Goal: Communication & Community: Answer question/provide support

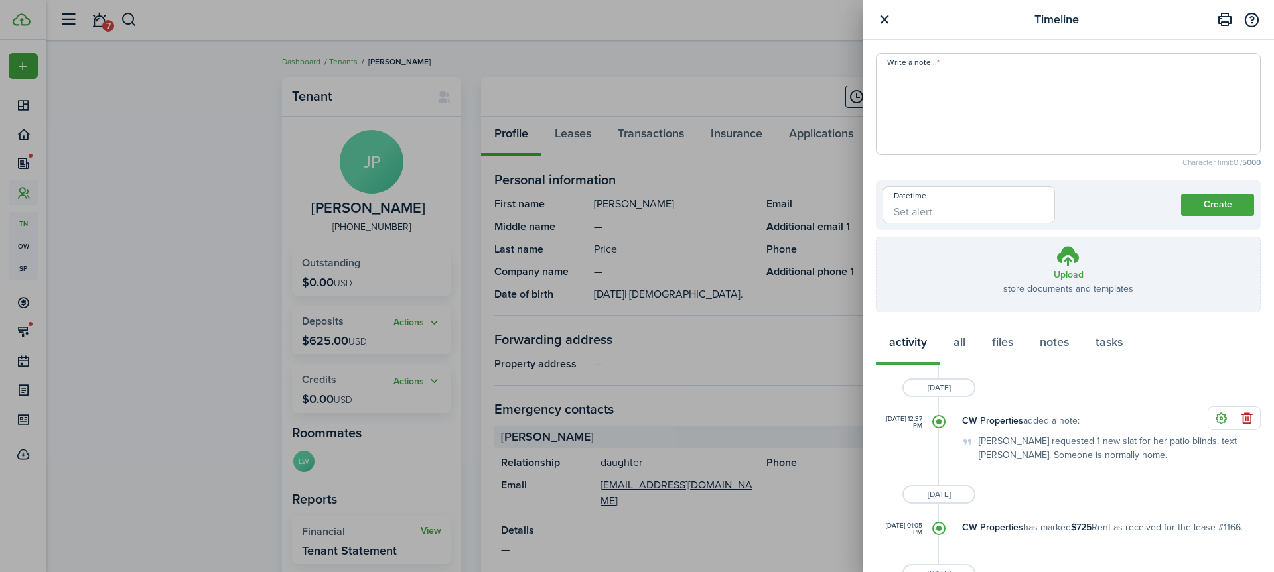
click at [884, 16] on button "button" at bounding box center [884, 19] width 17 height 17
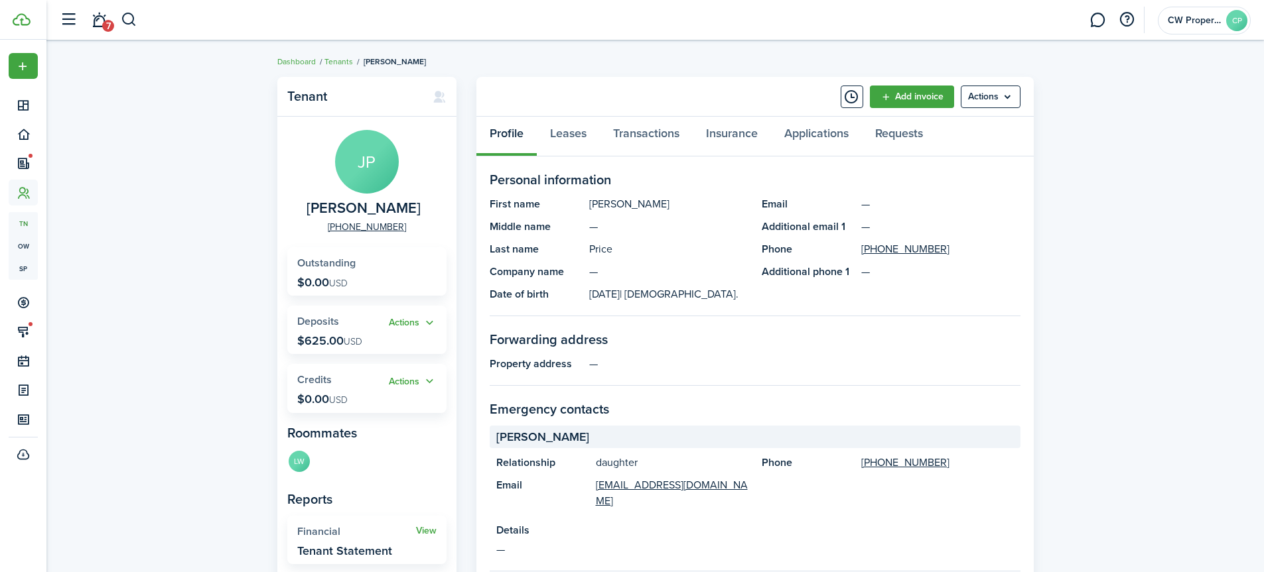
click at [186, 208] on div "Tenant [PERSON_NAME] [PHONE_NUMBER] Outstanding $0.00 USD Actions Deposits $625…" at bounding box center [654, 497] width 1217 height 855
click at [133, 23] on button "button" at bounding box center [129, 20] width 17 height 23
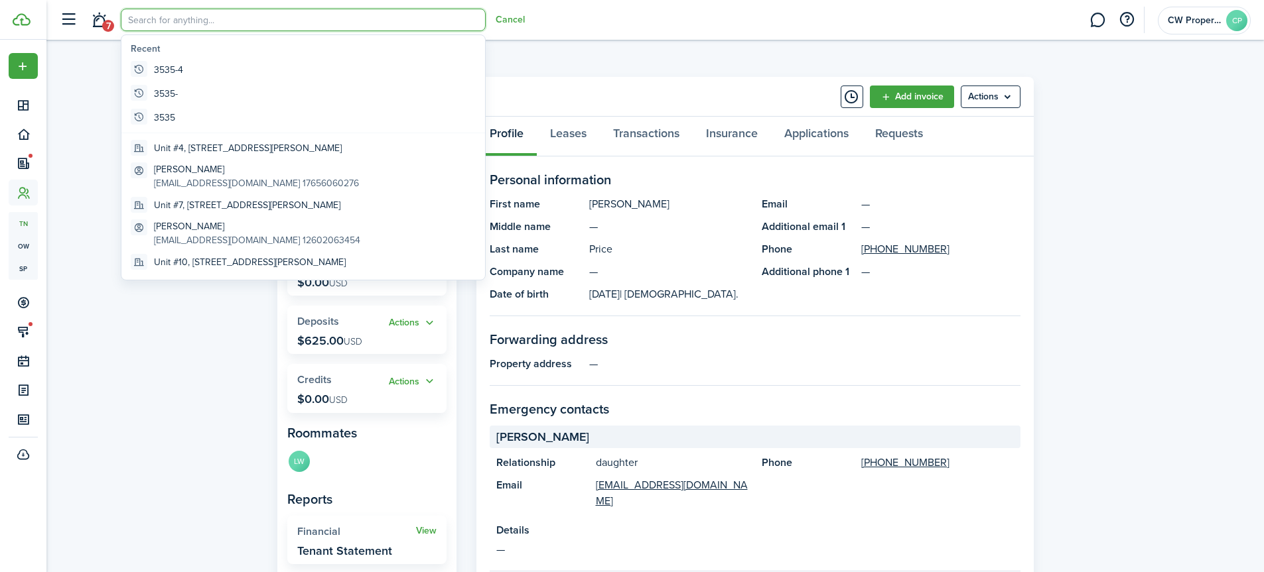
click at [177, 21] on input "search" at bounding box center [303, 20] width 365 height 23
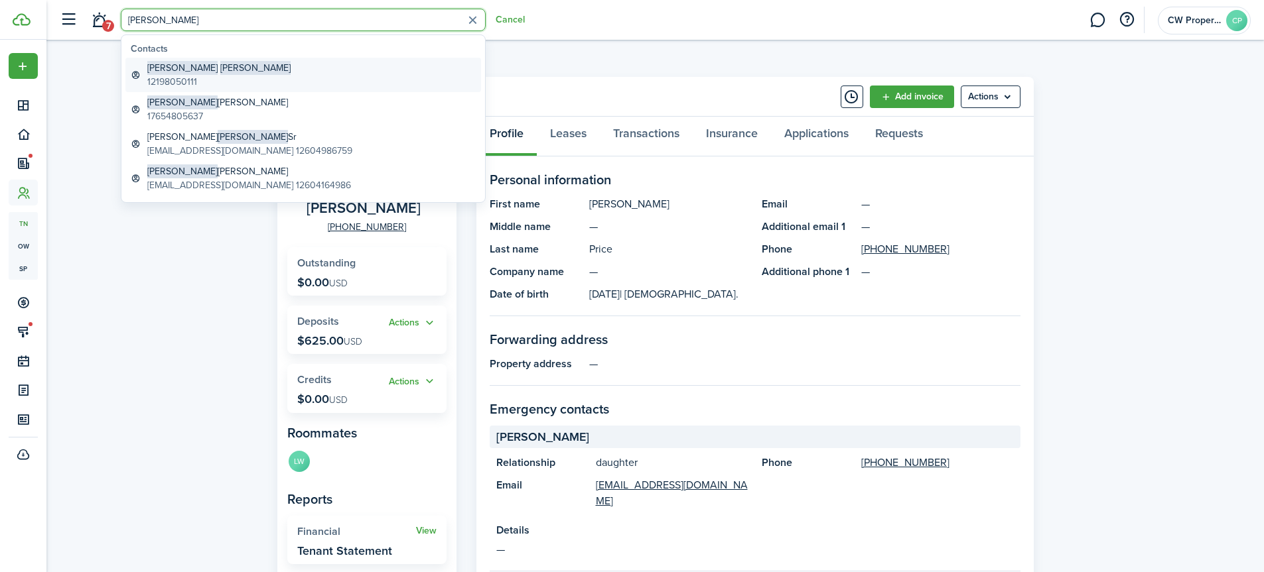
type input "[PERSON_NAME]"
click at [220, 64] on span "[PERSON_NAME]" at bounding box center [255, 68] width 70 height 14
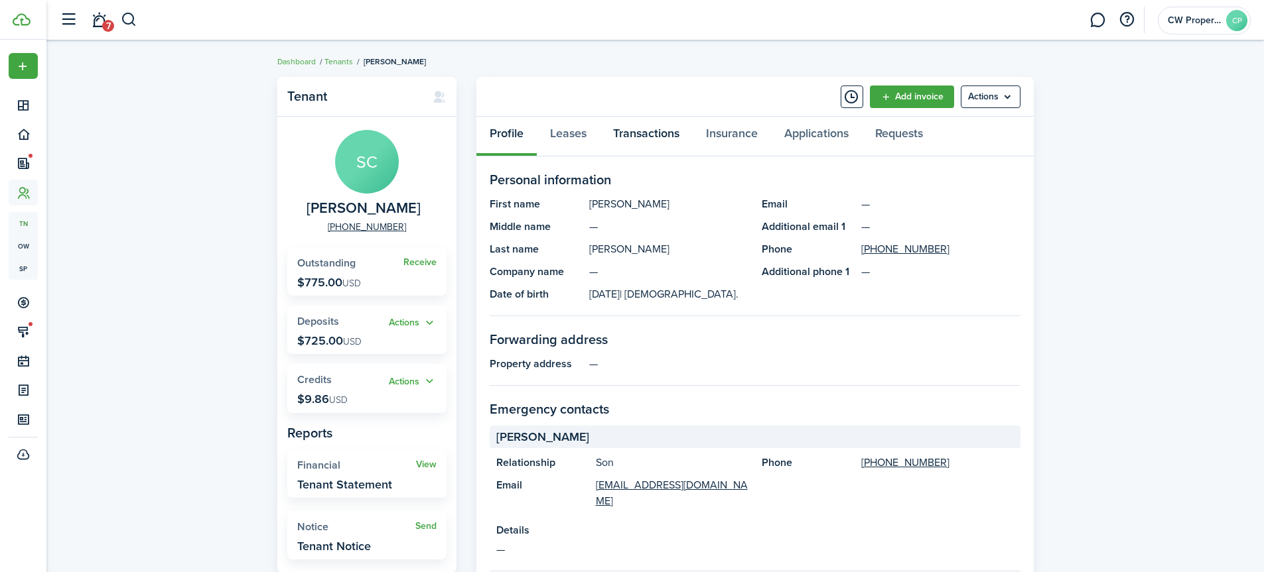
click at [657, 135] on link "Transactions" at bounding box center [646, 137] width 93 height 40
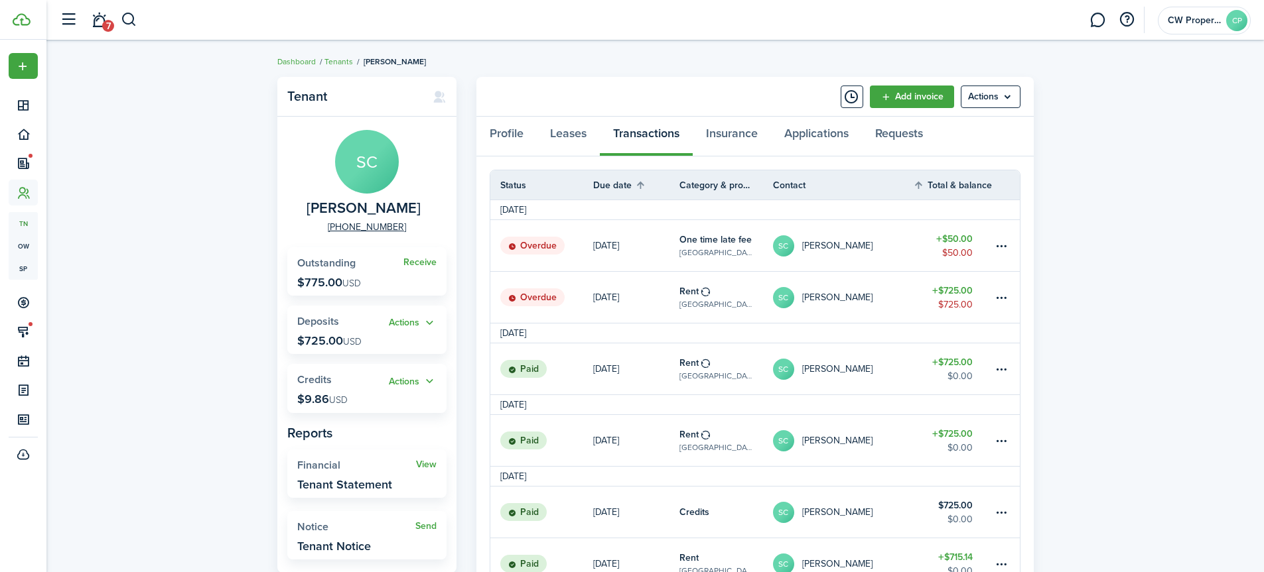
click at [783, 93] on panel-main-header "Add invoice Actions" at bounding box center [754, 97] width 557 height 40
click at [842, 102] on button "Timeline" at bounding box center [851, 97] width 23 height 23
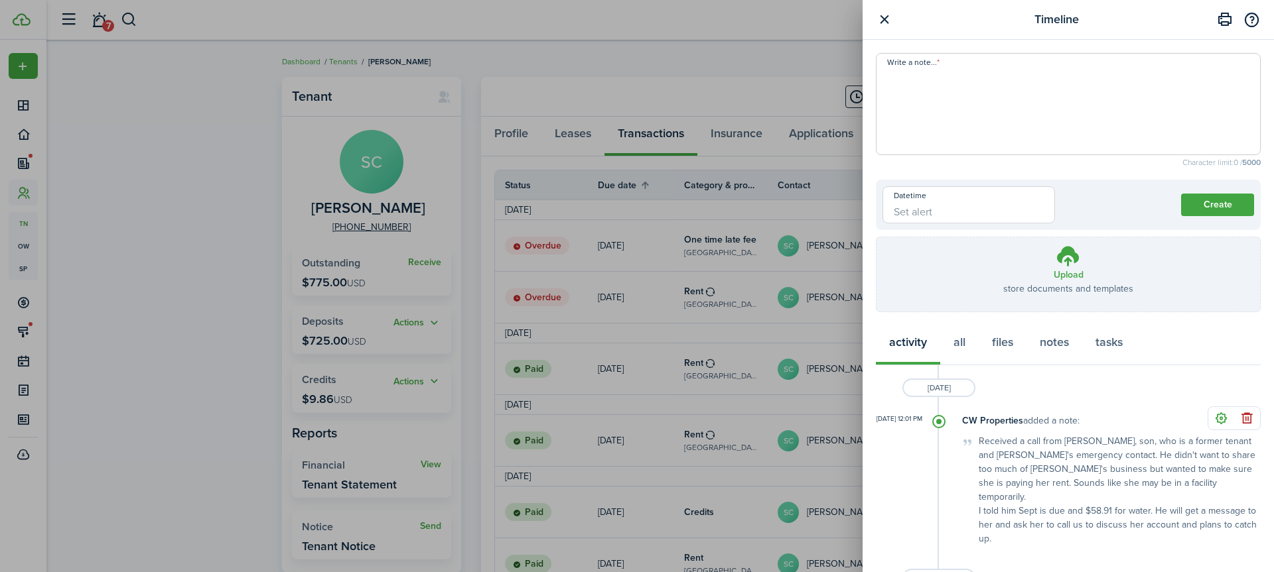
click at [919, 90] on textarea "Write a note..." at bounding box center [1067, 108] width 383 height 80
click at [891, 81] on textarea "Write a note..." at bounding box center [1067, 108] width 383 height 80
click at [884, 80] on textarea "Write a note..." at bounding box center [1067, 108] width 383 height 80
click at [943, 100] on textarea "Write a note..." at bounding box center [1067, 108] width 383 height 80
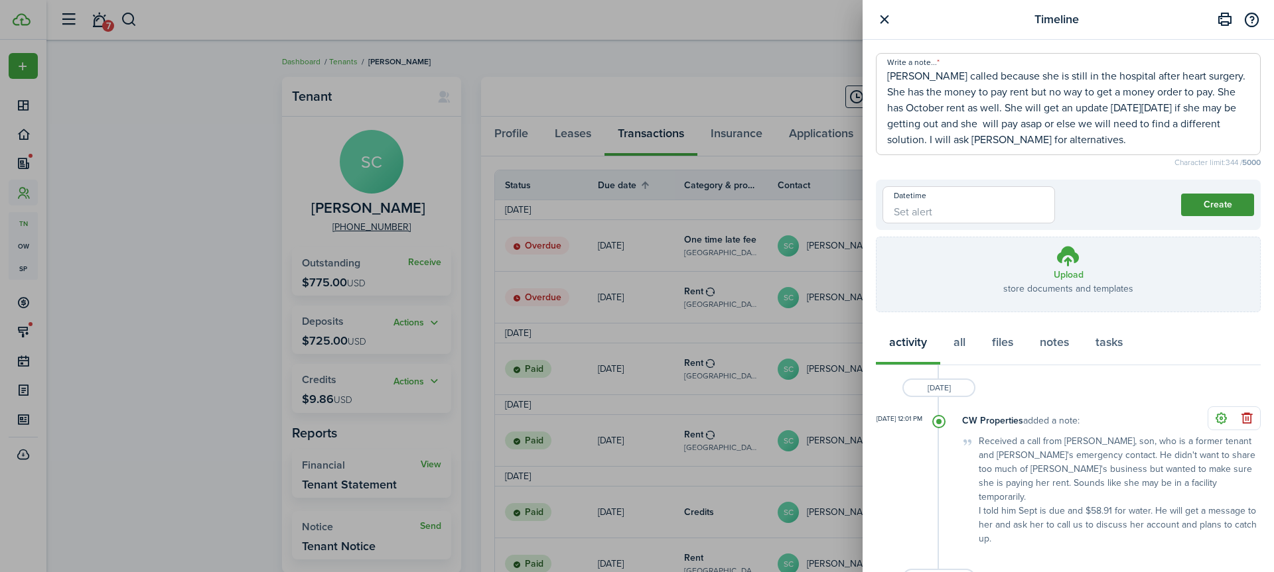
type textarea "[PERSON_NAME] called because she is still in the hospital after heart surgery. …"
click at [1207, 202] on button "Create" at bounding box center [1217, 205] width 73 height 23
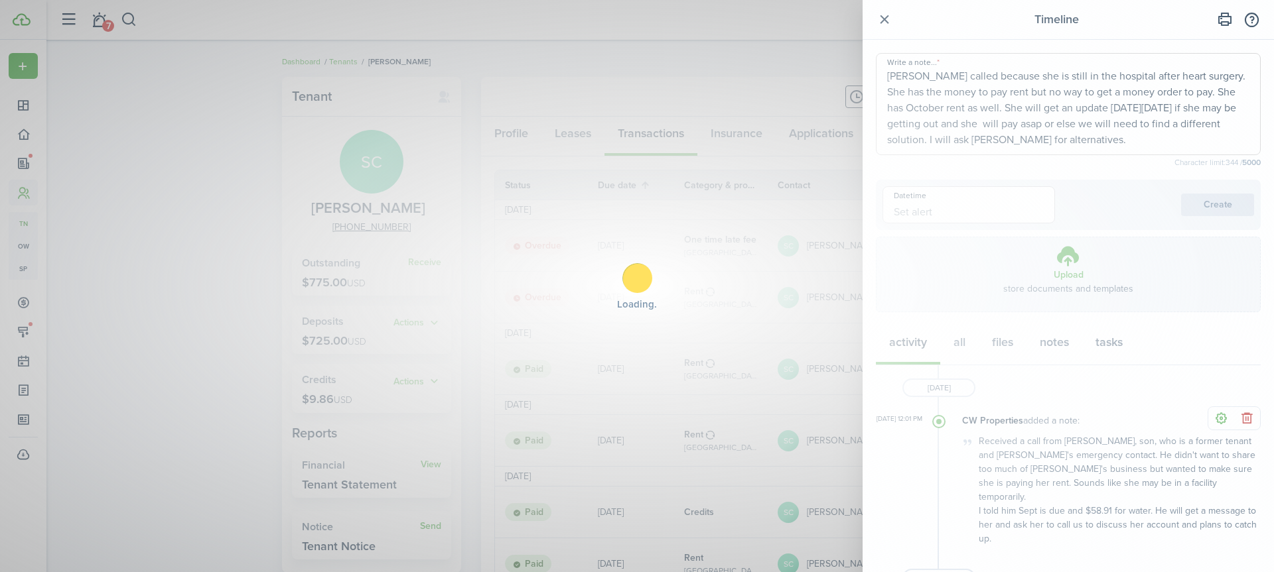
click at [1080, 143] on div "Loading" at bounding box center [637, 286] width 1274 height 572
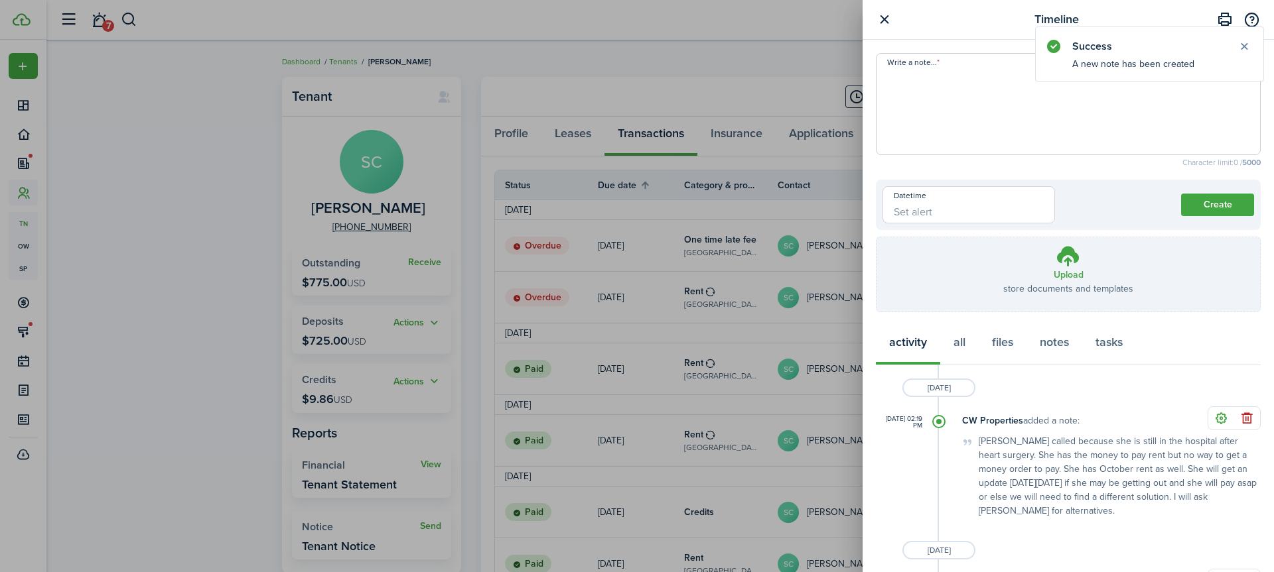
click at [1162, 342] on div "activity all files notes tasks" at bounding box center [1068, 346] width 385 height 40
click at [884, 20] on button "button" at bounding box center [884, 19] width 17 height 17
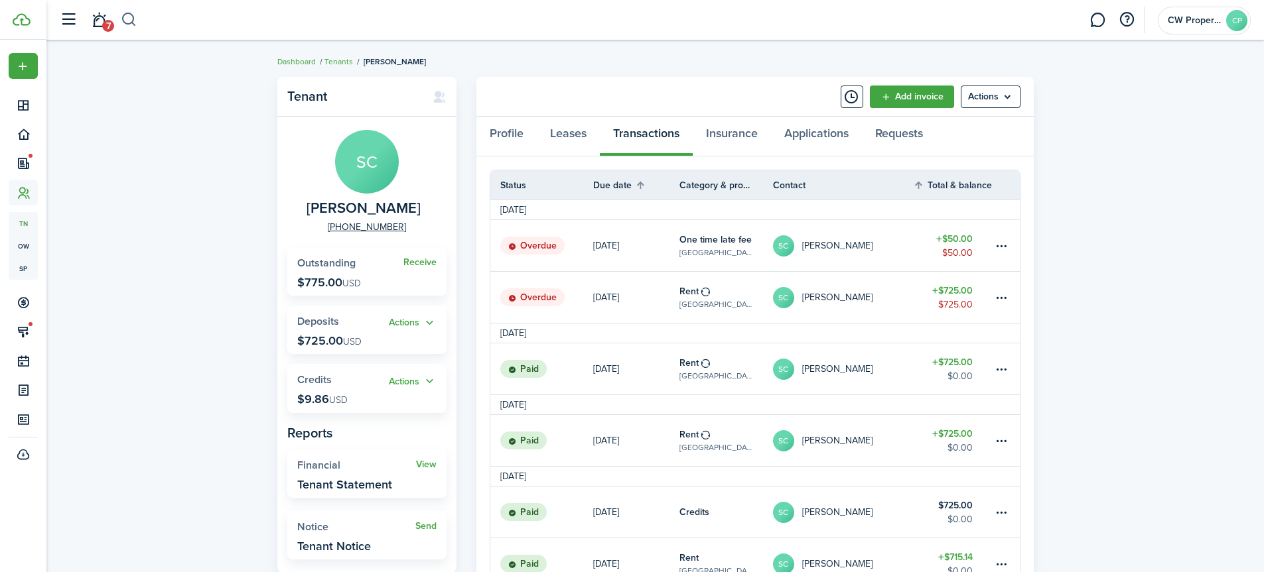
click at [126, 19] on button "button" at bounding box center [129, 20] width 17 height 23
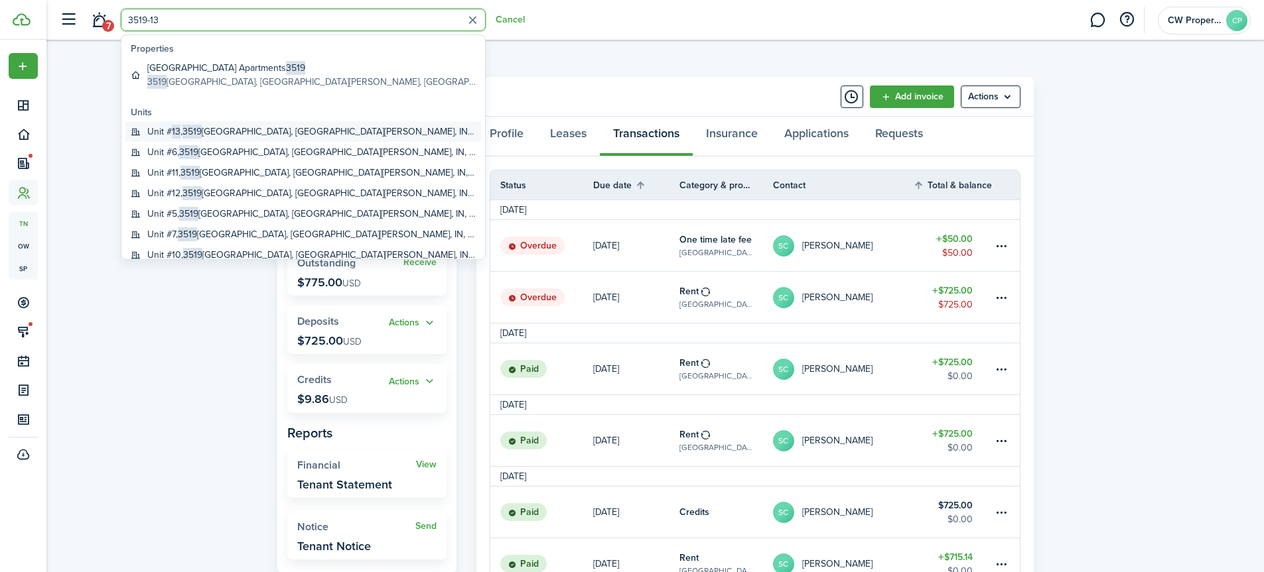
type input "3519-13"
click at [184, 134] on global-search-item-title "Unit # 13 , [STREET_ADDRESS][PERSON_NAME]" at bounding box center [311, 132] width 328 height 14
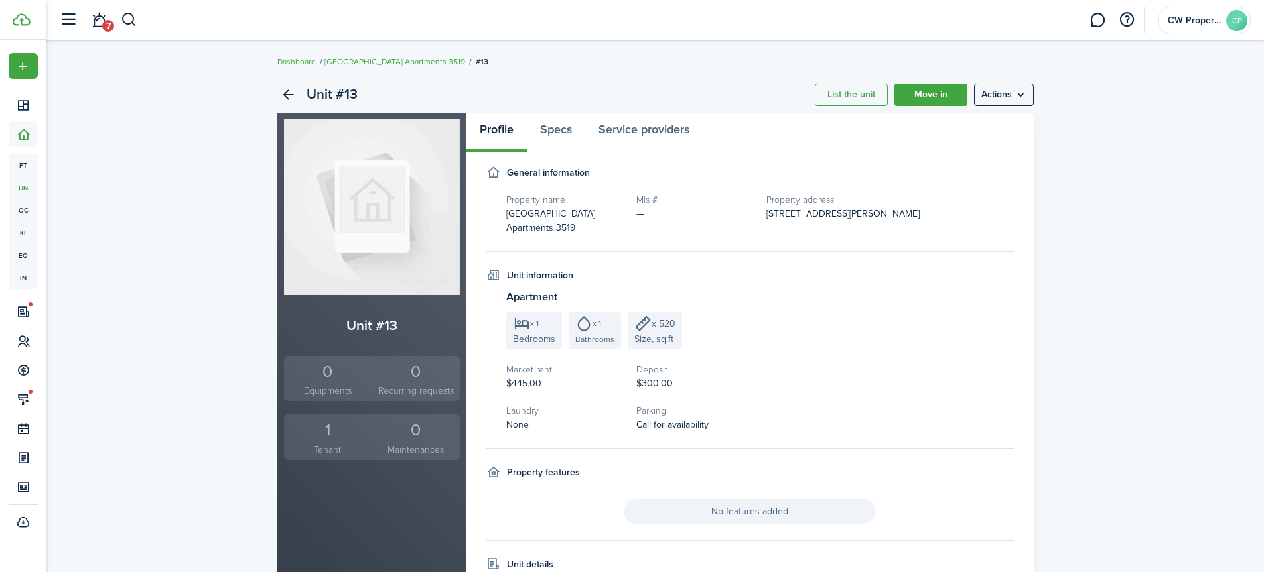
click at [323, 440] on div "1" at bounding box center [328, 430] width 82 height 25
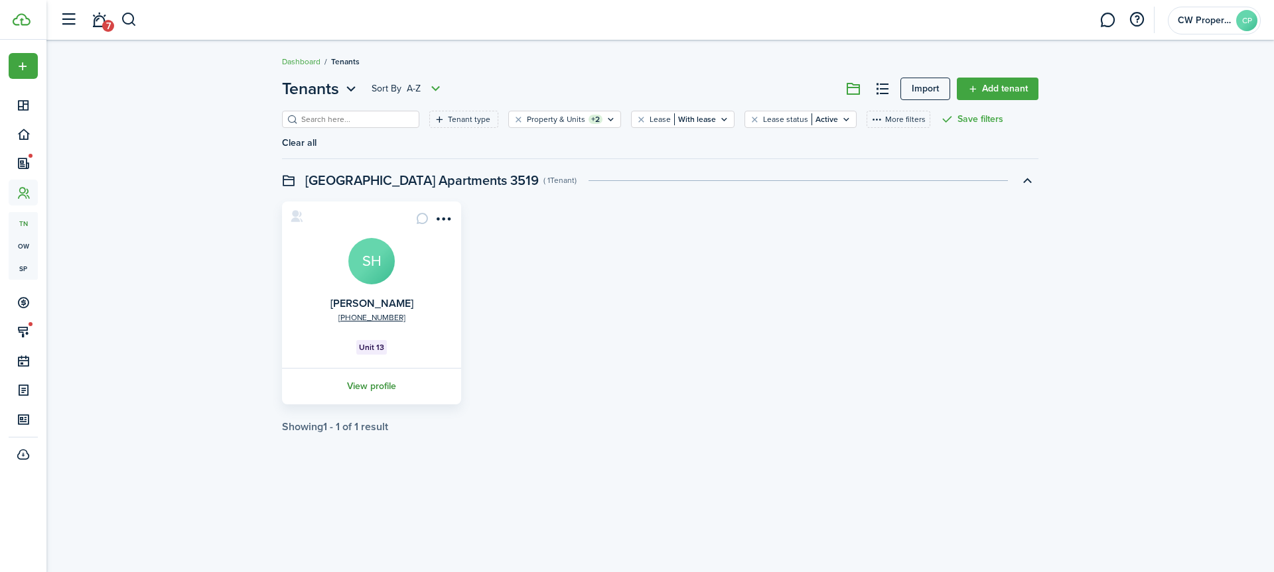
click at [375, 368] on link "View profile" at bounding box center [371, 386] width 183 height 36
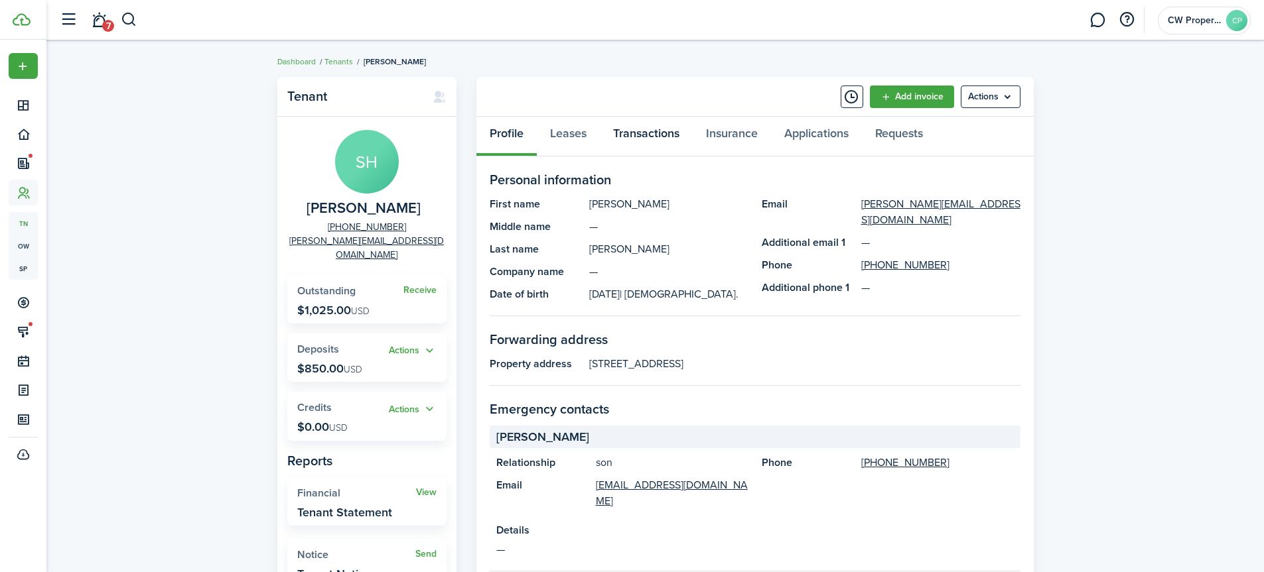
click at [651, 135] on link "Transactions" at bounding box center [646, 137] width 93 height 40
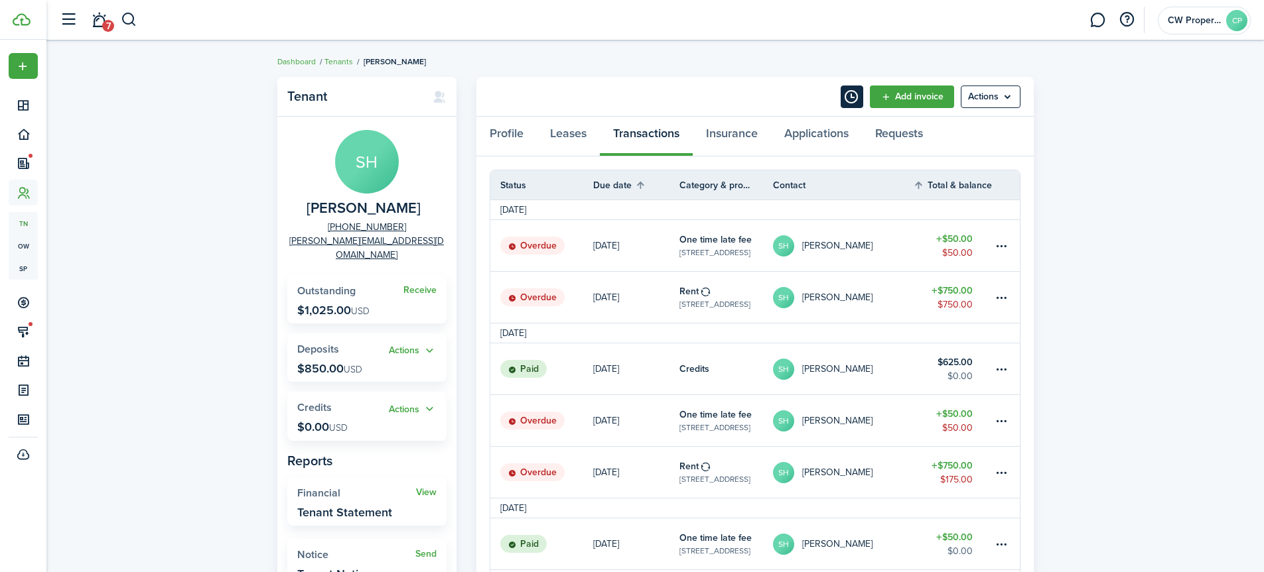
click at [846, 91] on button "Timeline" at bounding box center [851, 97] width 23 height 23
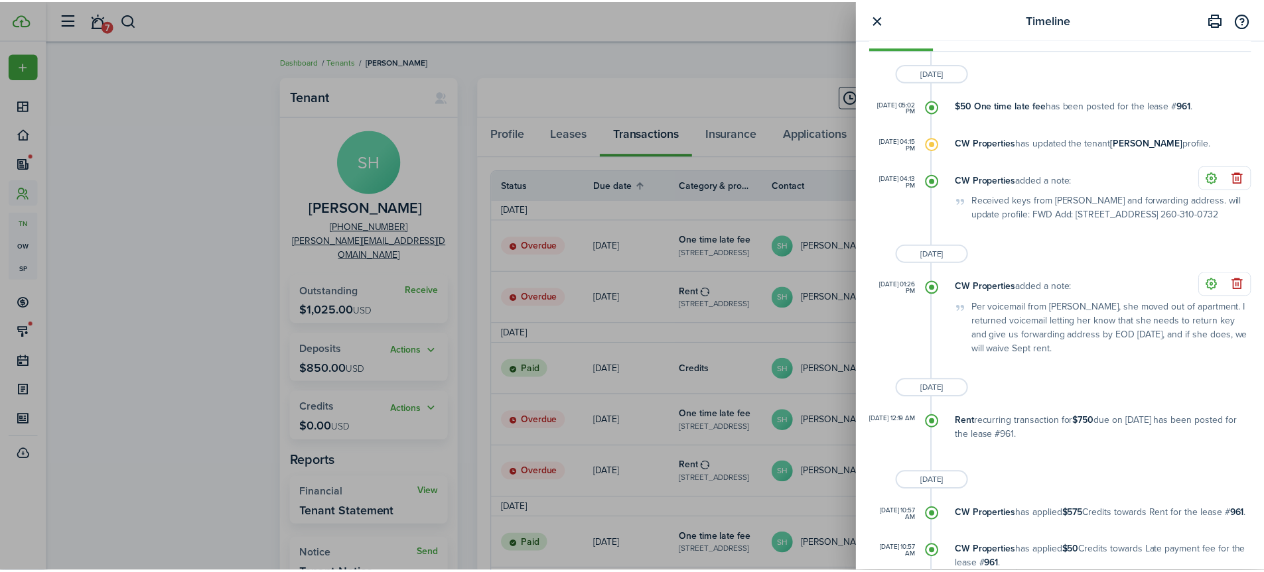
scroll to position [332, 0]
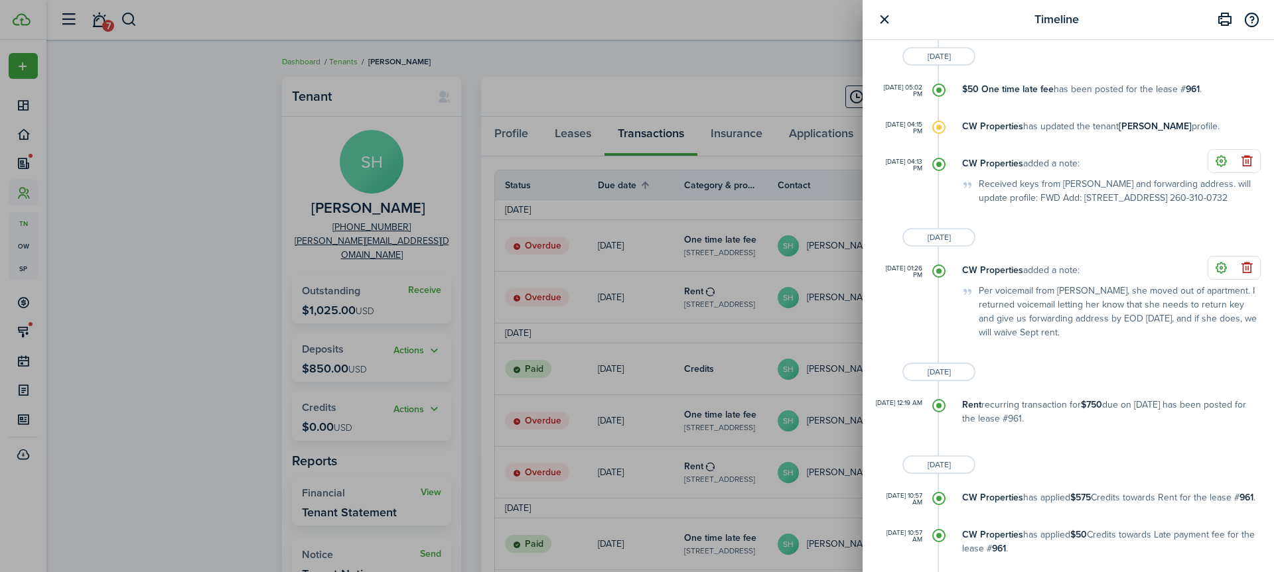
drag, startPoint x: 1051, startPoint y: 198, endPoint x: 1216, endPoint y: 201, distance: 165.2
click at [1216, 201] on div "Received keys from [PERSON_NAME] and forwarding address. will update profile: F…" at bounding box center [1111, 191] width 298 height 28
copy div "[STREET_ADDRESS]"
click at [883, 15] on button "button" at bounding box center [884, 19] width 17 height 17
